Goal: Information Seeking & Learning: Learn about a topic

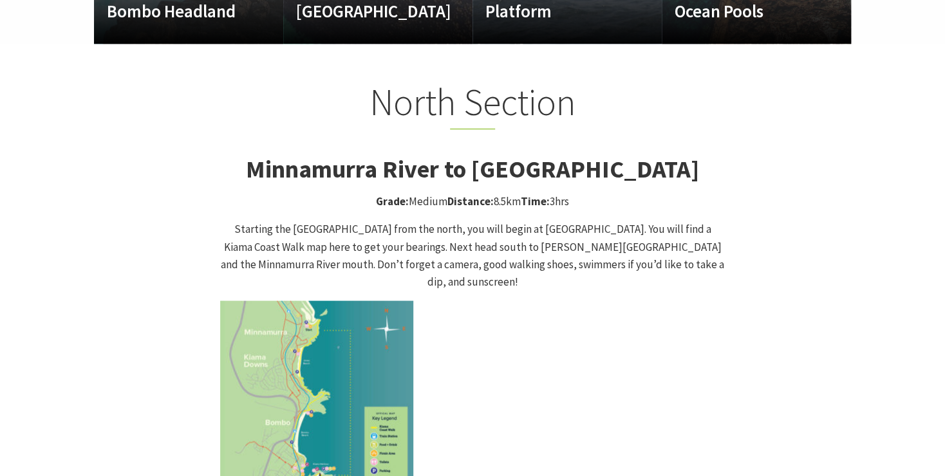
scroll to position [1251, 0]
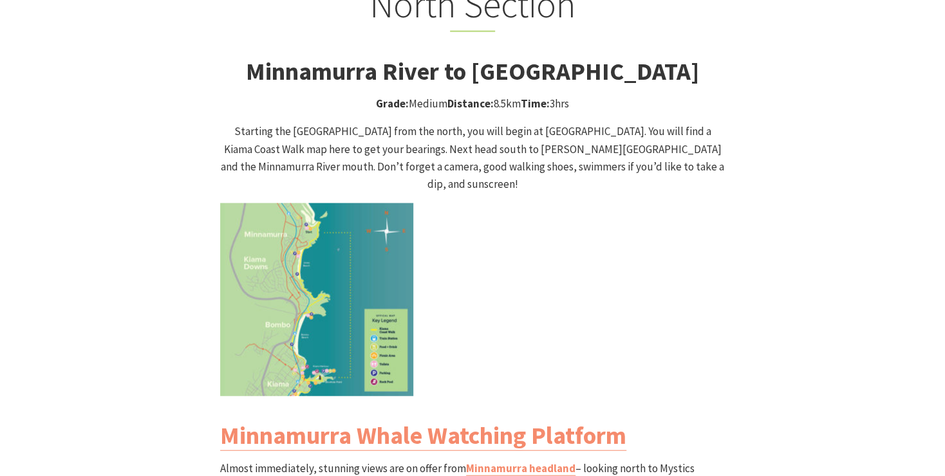
click at [346, 238] on img at bounding box center [316, 299] width 193 height 193
click at [328, 248] on img at bounding box center [316, 299] width 193 height 193
click at [368, 312] on img at bounding box center [316, 299] width 193 height 193
click at [311, 312] on img at bounding box center [316, 299] width 193 height 193
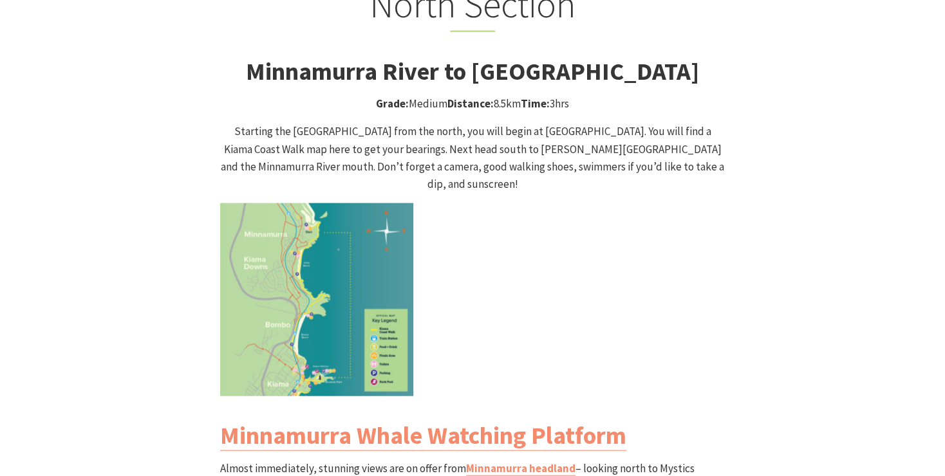
click at [311, 312] on img at bounding box center [316, 299] width 193 height 193
click at [288, 270] on img at bounding box center [316, 299] width 193 height 193
click at [288, 267] on img at bounding box center [316, 299] width 193 height 193
click at [319, 225] on img at bounding box center [316, 299] width 193 height 193
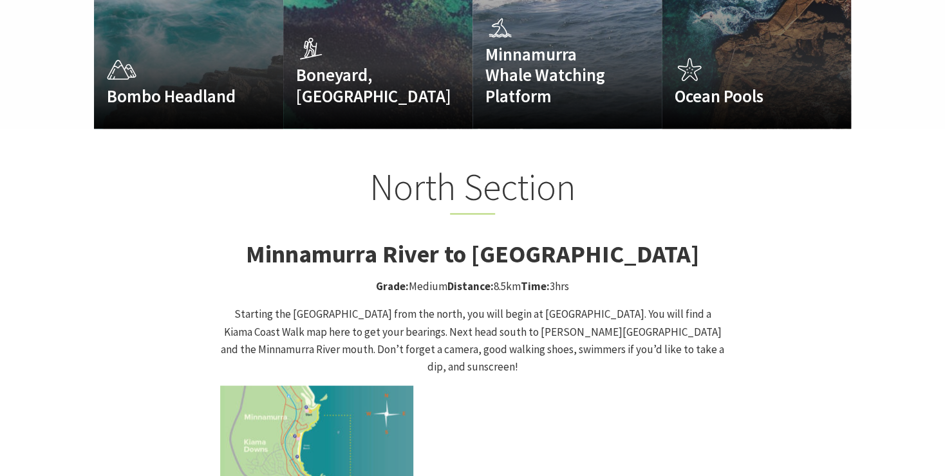
scroll to position [1112, 0]
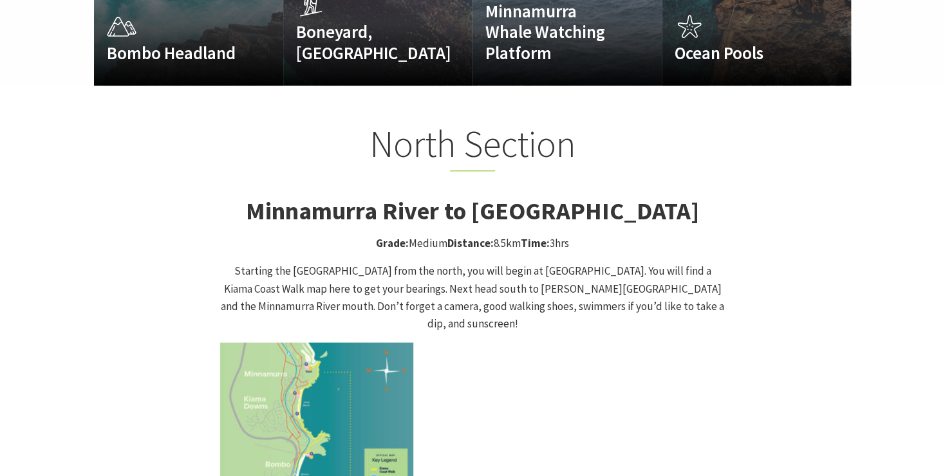
click at [318, 391] on img at bounding box center [316, 438] width 193 height 193
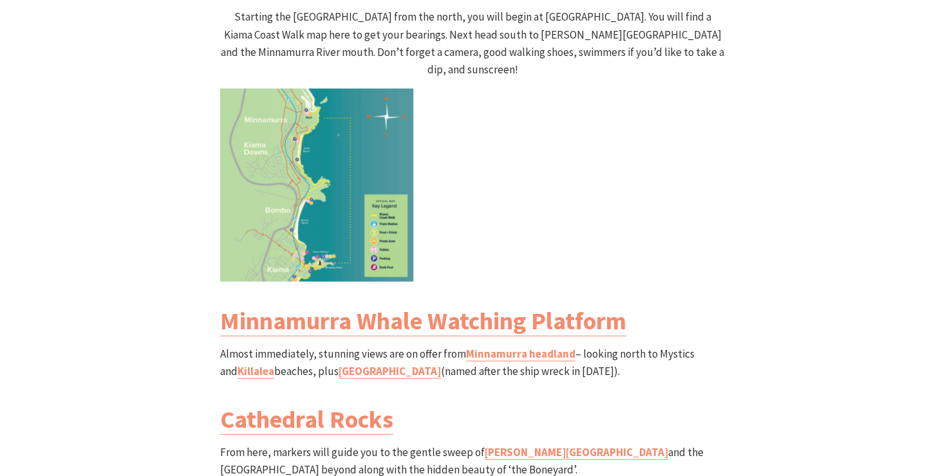
scroll to position [1390, 0]
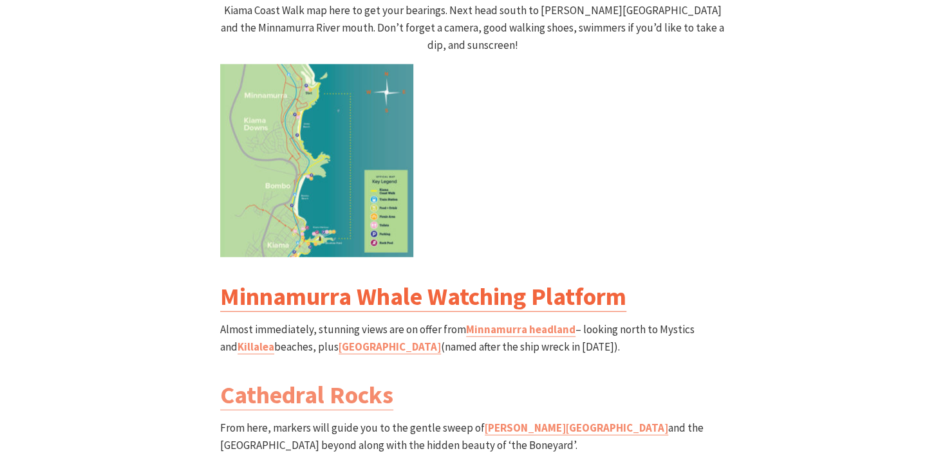
click at [458, 281] on link "Minnamurra Whale Watching Platform" at bounding box center [423, 296] width 406 height 31
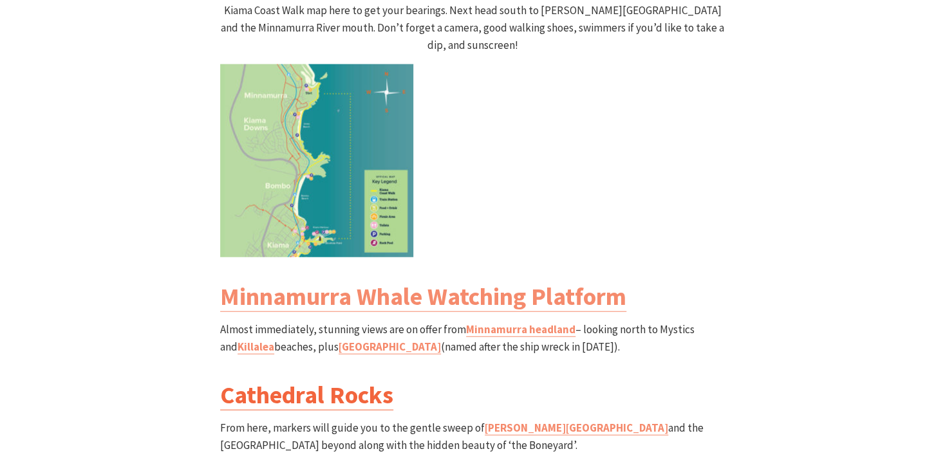
click at [328, 380] on link "Cathedral Rocks" at bounding box center [306, 395] width 173 height 31
click at [483, 322] on link "Minnamurra headland" at bounding box center [520, 329] width 109 height 15
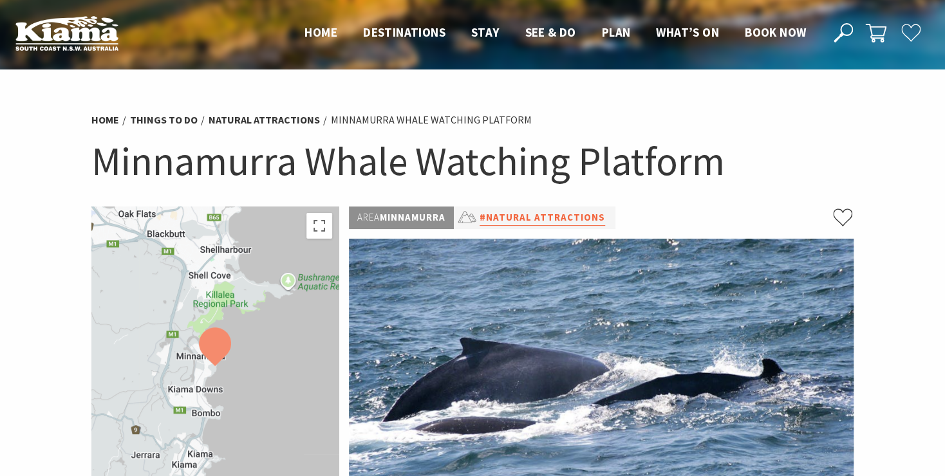
click at [556, 216] on link "#Natural Attractions" at bounding box center [541, 218] width 125 height 16
click at [219, 349] on img at bounding box center [215, 347] width 32 height 39
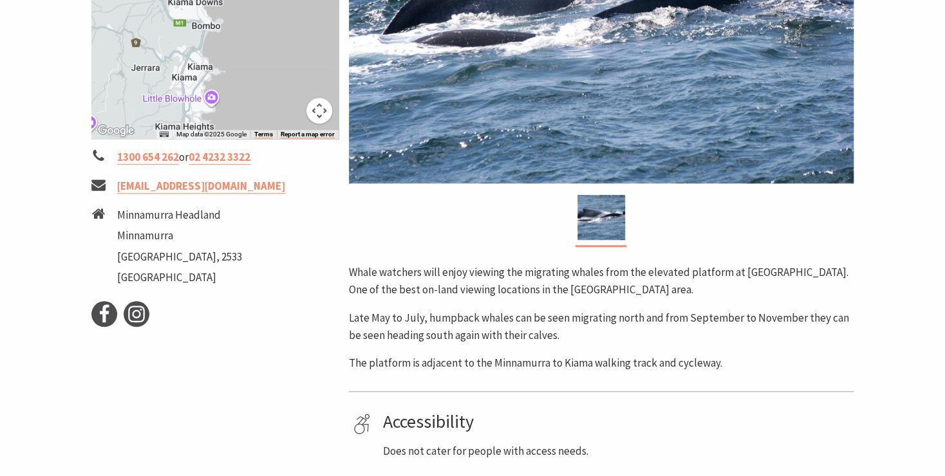
scroll to position [625, 0]
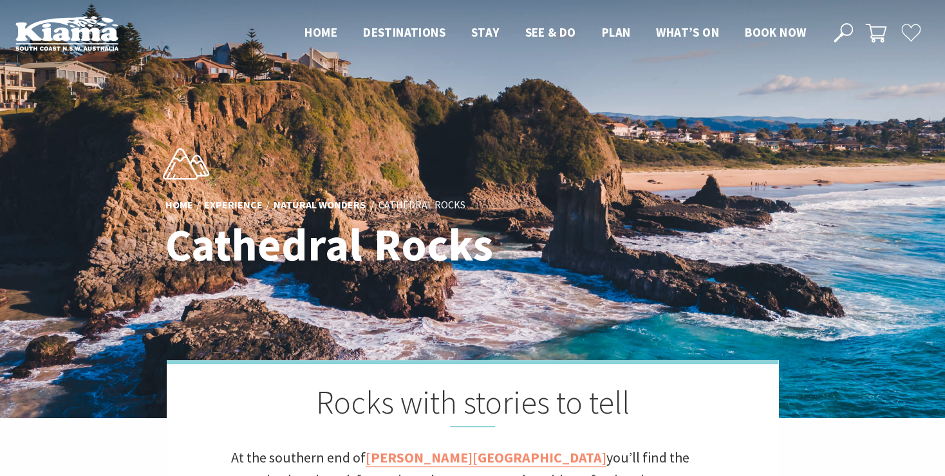
scroll to position [278, 0]
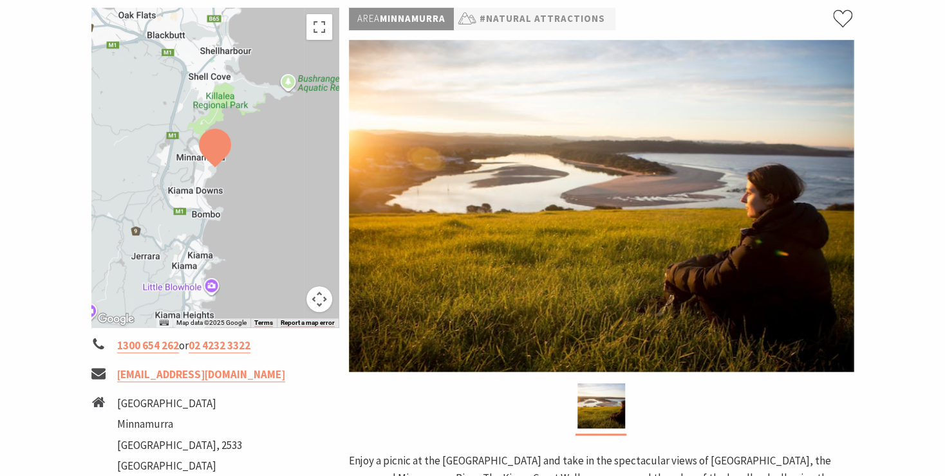
scroll to position [208, 0]
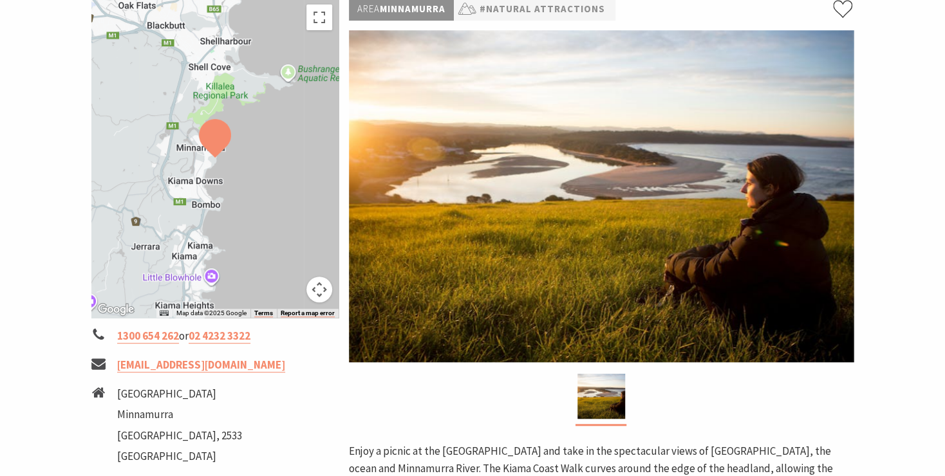
click at [215, 140] on img at bounding box center [215, 138] width 32 height 39
click at [321, 23] on button "Toggle fullscreen view" at bounding box center [319, 18] width 26 height 26
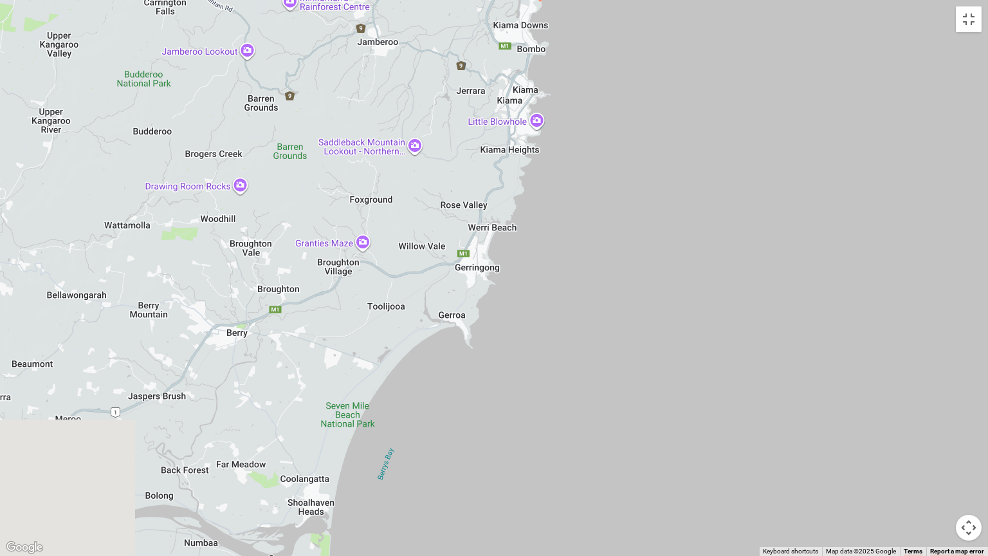
drag, startPoint x: 755, startPoint y: 308, endPoint x: 801, endPoint y: 30, distance: 281.8
click at [801, 30] on div at bounding box center [494, 278] width 988 height 556
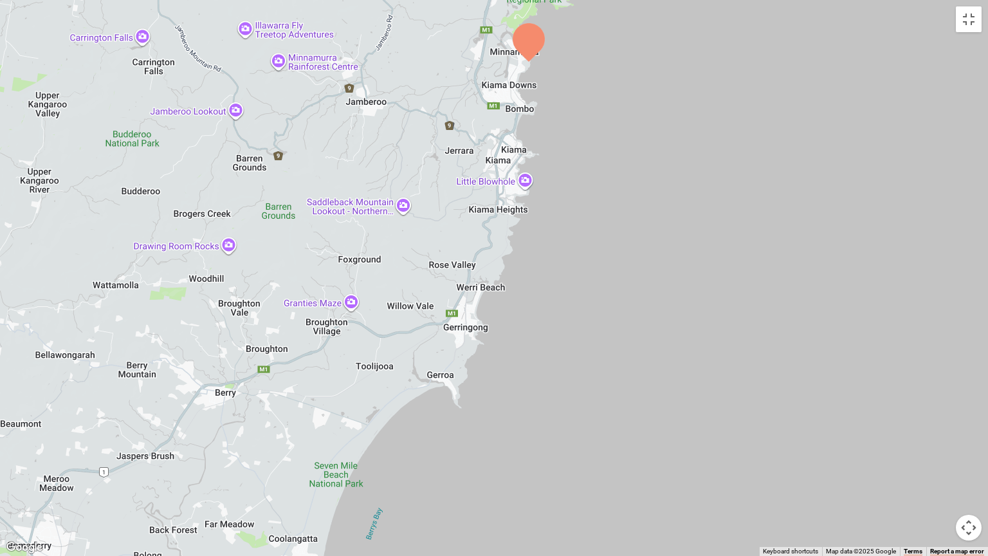
drag, startPoint x: 719, startPoint y: 267, endPoint x: 684, endPoint y: 324, distance: 67.0
click at [705, 332] on div at bounding box center [494, 278] width 988 height 556
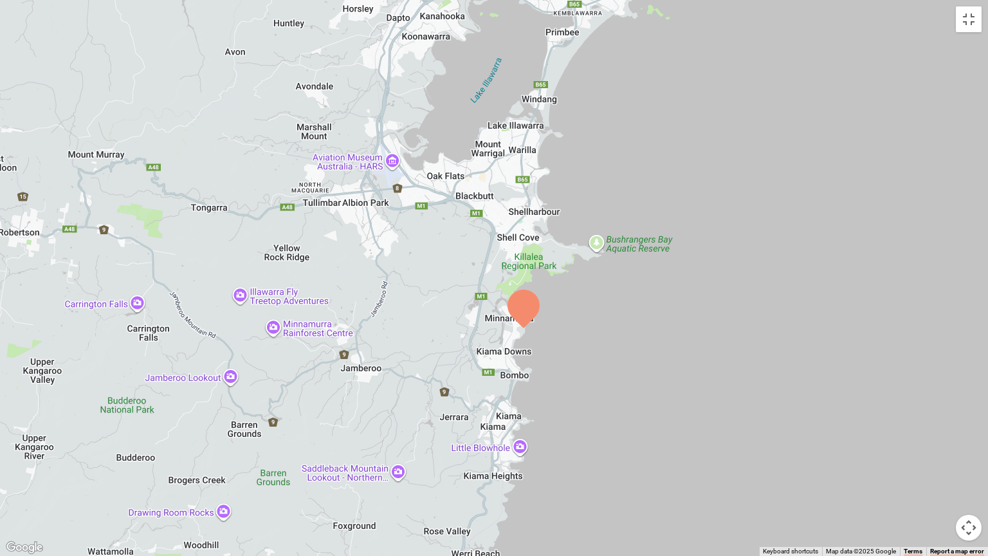
drag, startPoint x: 627, startPoint y: 180, endPoint x: 624, endPoint y: 445, distance: 265.8
click at [624, 445] on div at bounding box center [494, 278] width 988 height 556
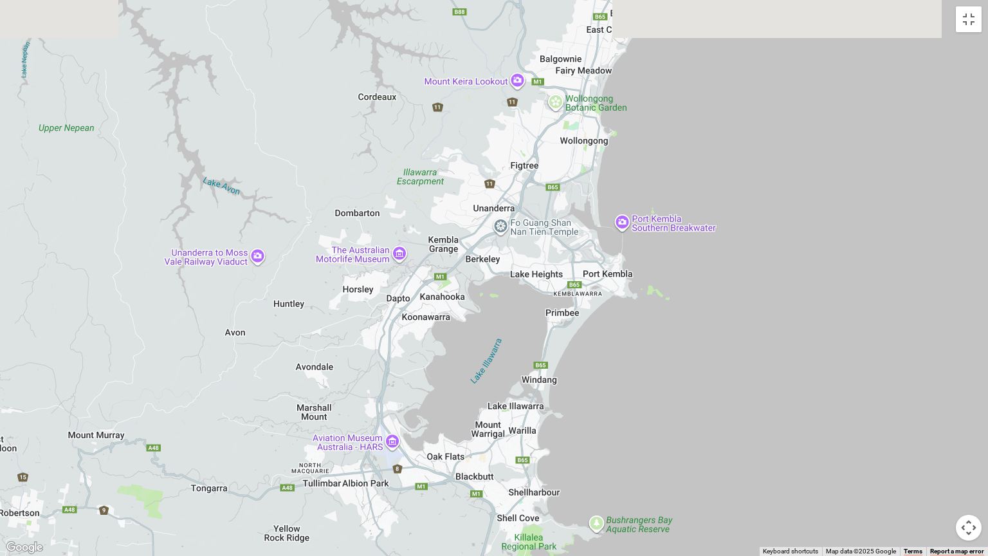
drag, startPoint x: 674, startPoint y: 229, endPoint x: 675, endPoint y: 511, distance: 281.8
click at [675, 476] on div at bounding box center [494, 278] width 988 height 556
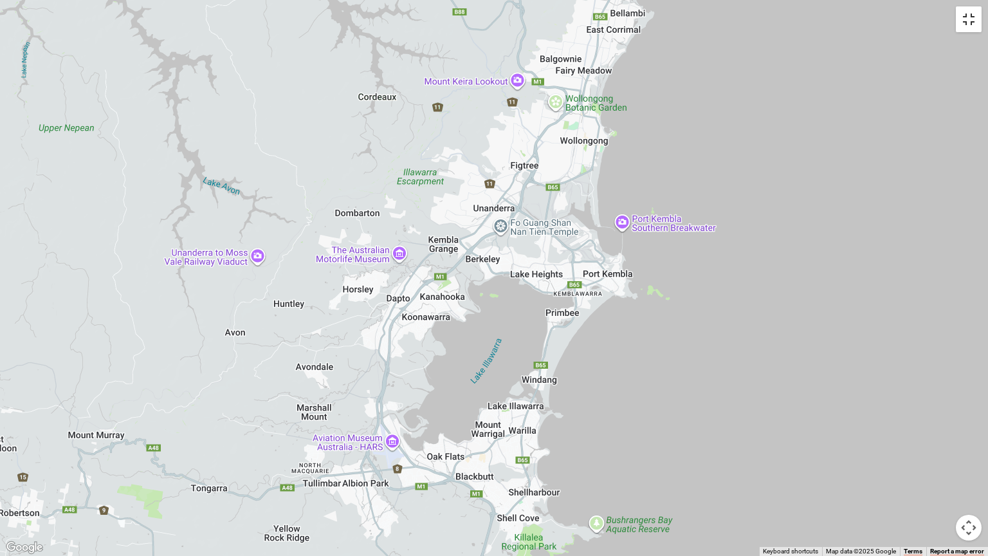
click at [944, 16] on button "Toggle fullscreen view" at bounding box center [969, 19] width 26 height 26
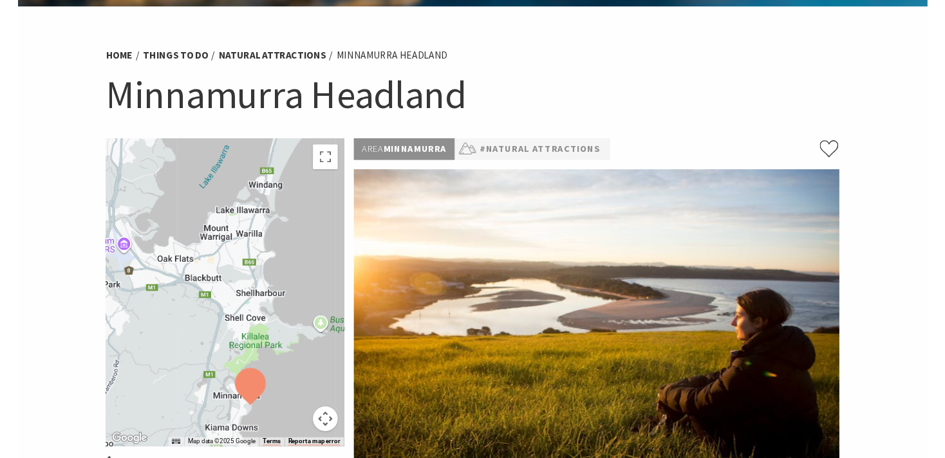
scroll to position [4, 0]
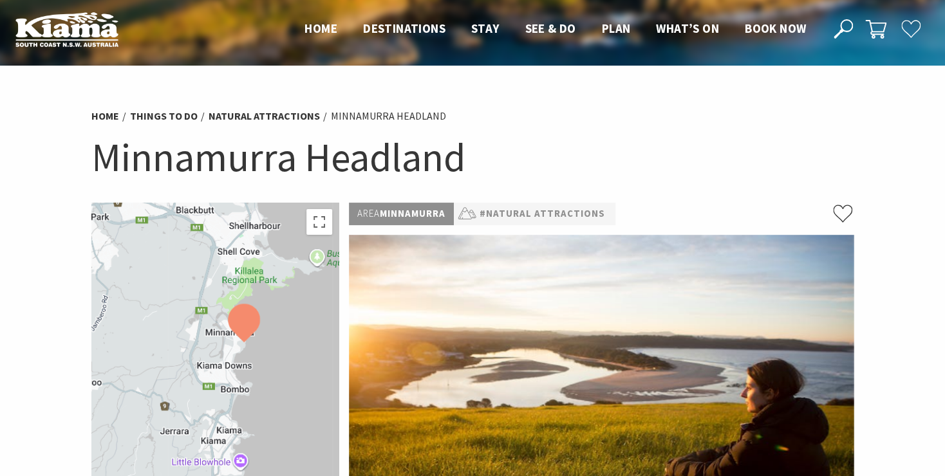
drag, startPoint x: 237, startPoint y: 145, endPoint x: 229, endPoint y: -30, distance: 174.6
click at [229, 203] on div at bounding box center [214, 363] width 247 height 320
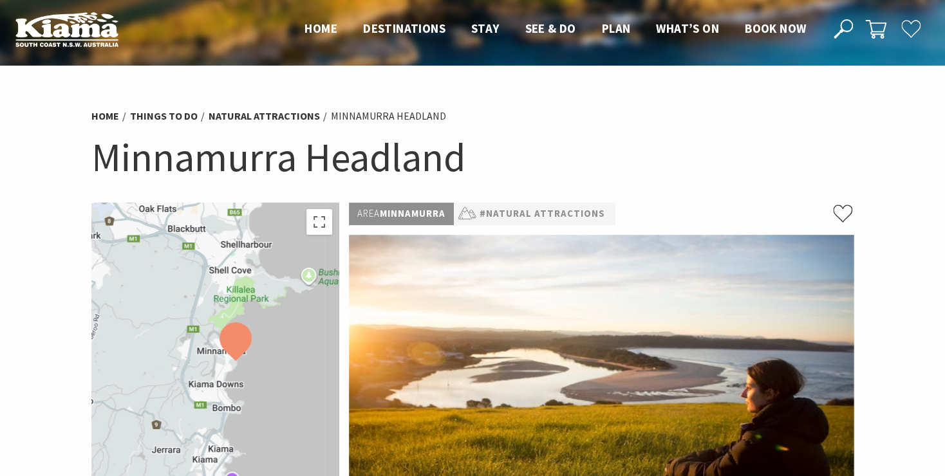
drag, startPoint x: 267, startPoint y: 255, endPoint x: 257, endPoint y: 273, distance: 21.3
click at [257, 275] on div at bounding box center [214, 363] width 247 height 320
